Goal: Navigation & Orientation: Find specific page/section

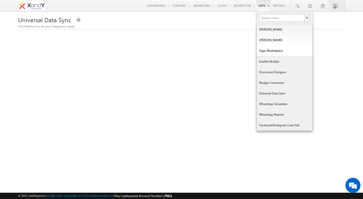
click at [269, 94] on link "Universal Data Sync" at bounding box center [284, 93] width 55 height 11
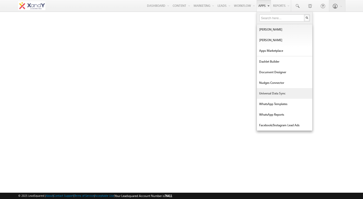
click at [273, 93] on link "Universal Data Sync" at bounding box center [284, 93] width 55 height 11
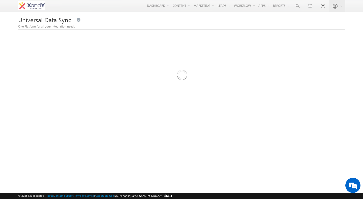
click at [42, 18] on span "Universal Data Sync" at bounding box center [44, 20] width 53 height 8
click at [97, 25] on div "One Platform for all your integration needs" at bounding box center [181, 26] width 327 height 5
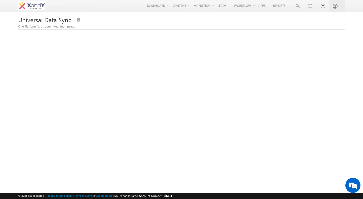
click at [66, 21] on span "Universal Data Sync" at bounding box center [44, 20] width 53 height 8
drag, startPoint x: 66, startPoint y: 21, endPoint x: 39, endPoint y: 21, distance: 27.0
click at [39, 21] on span "Universal Data Sync" at bounding box center [44, 20] width 53 height 8
click at [106, 27] on div "One Platform for all your integration needs" at bounding box center [181, 26] width 327 height 5
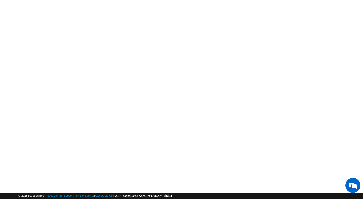
scroll to position [24, 0]
